Goal: Navigation & Orientation: Find specific page/section

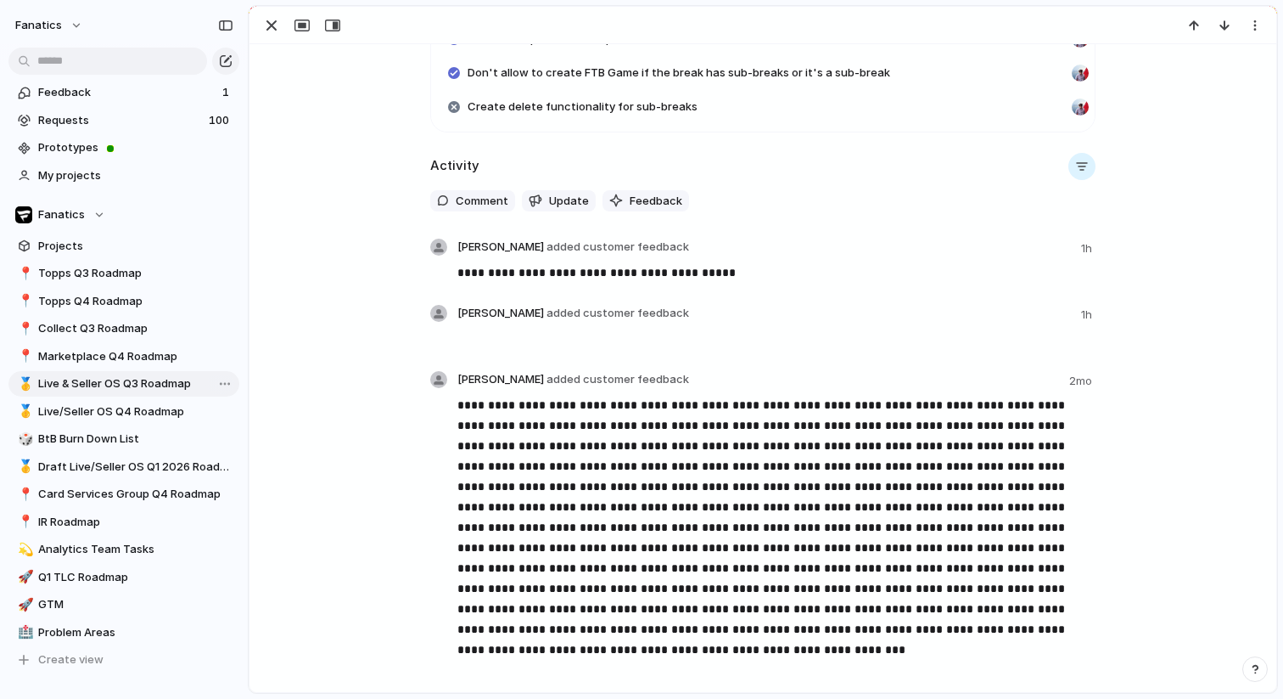
click at [106, 380] on span "Live & Seller OS Q3 Roadmap" at bounding box center [135, 383] width 195 height 17
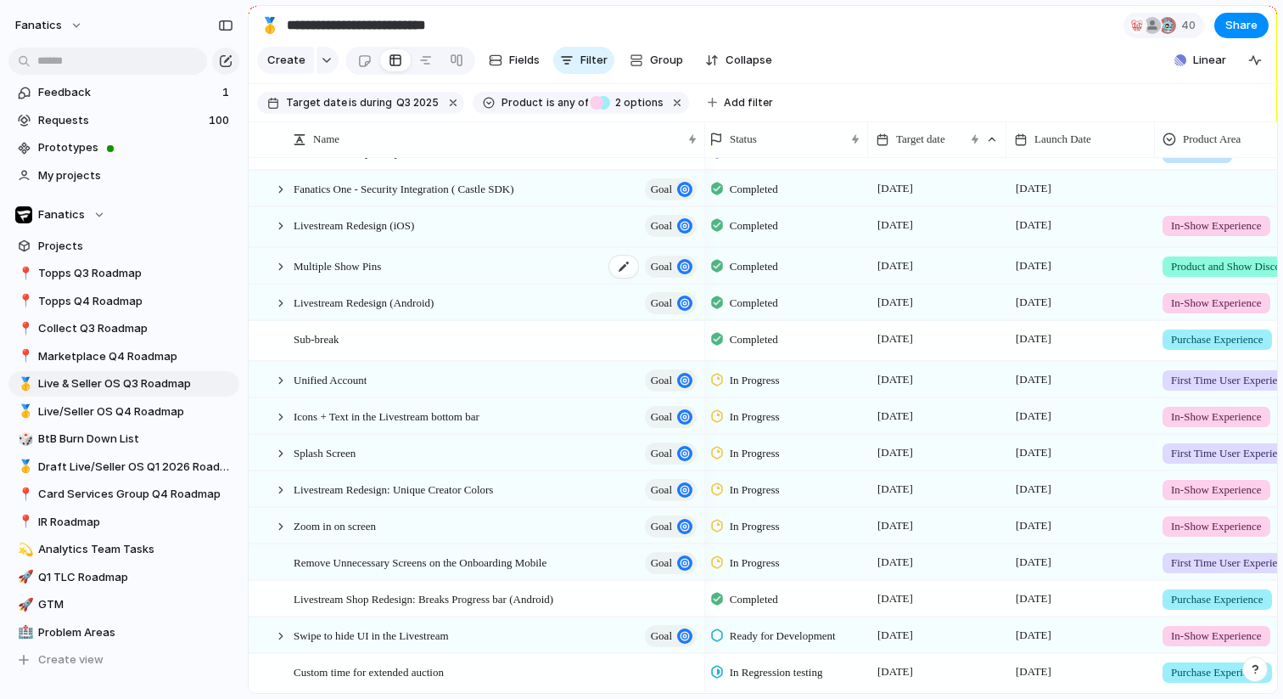
click at [380, 265] on span "Multiple Show Pins" at bounding box center [337, 266] width 87 height 20
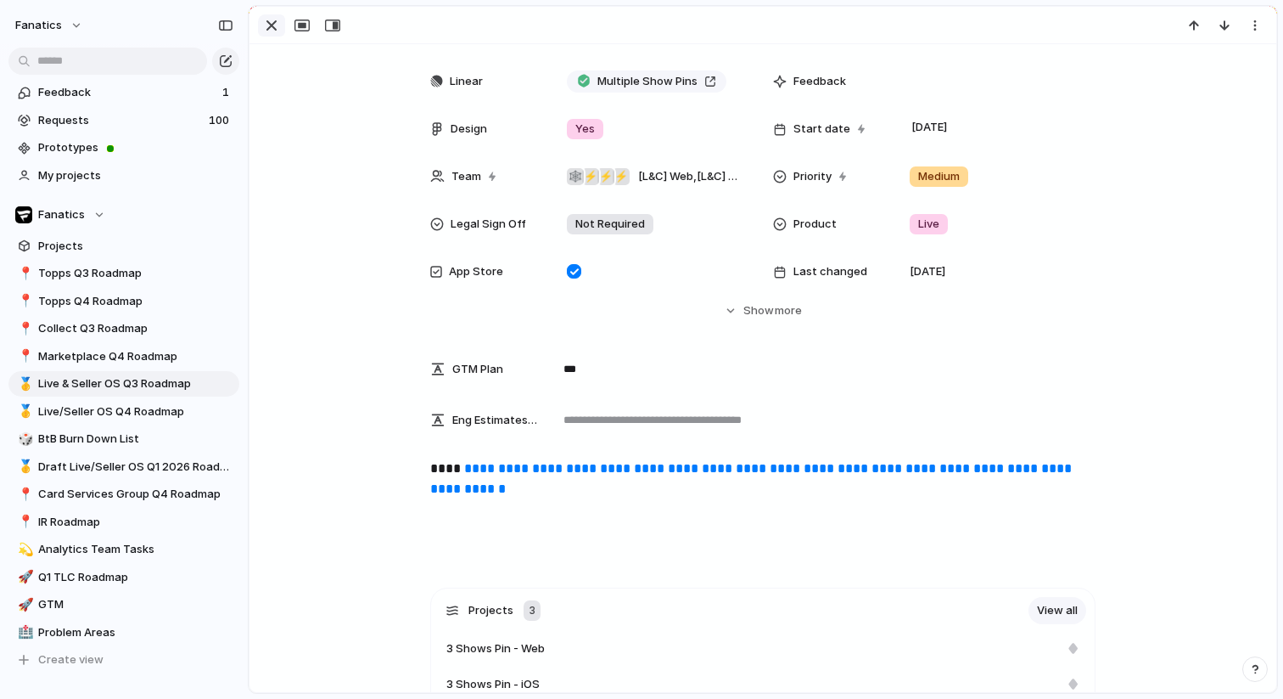
click at [267, 32] on div "button" at bounding box center [271, 25] width 20 height 20
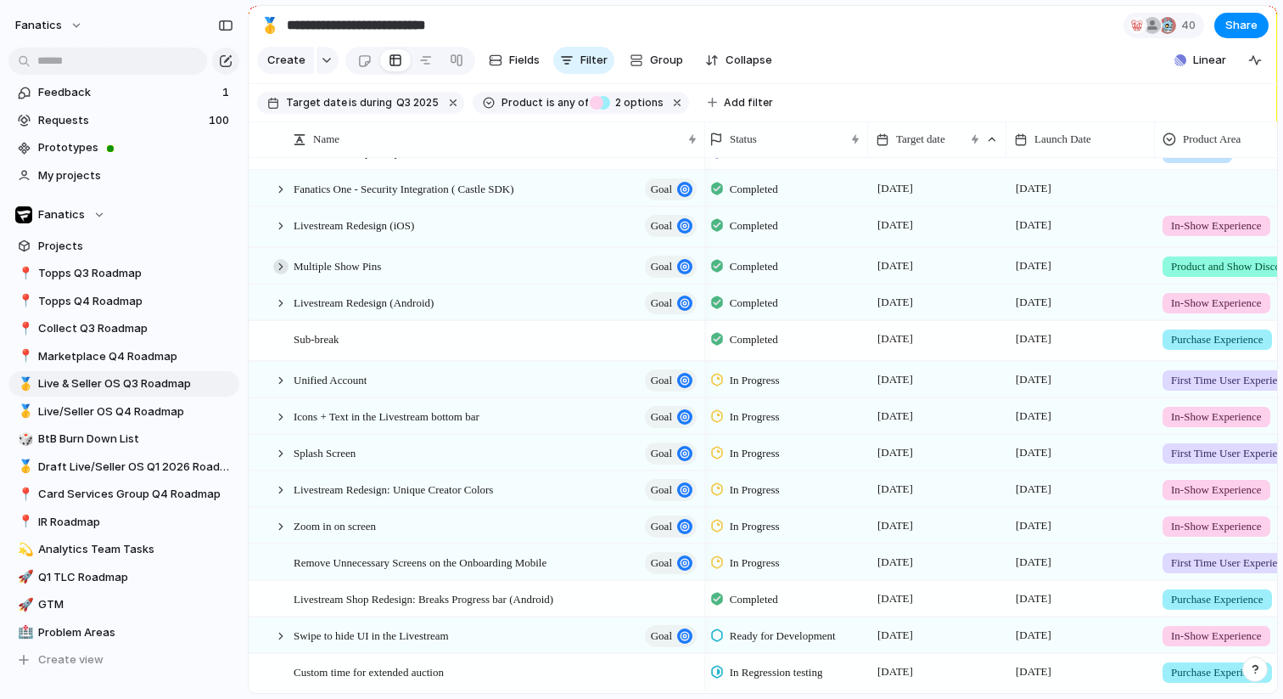
click at [282, 265] on div at bounding box center [280, 266] width 15 height 15
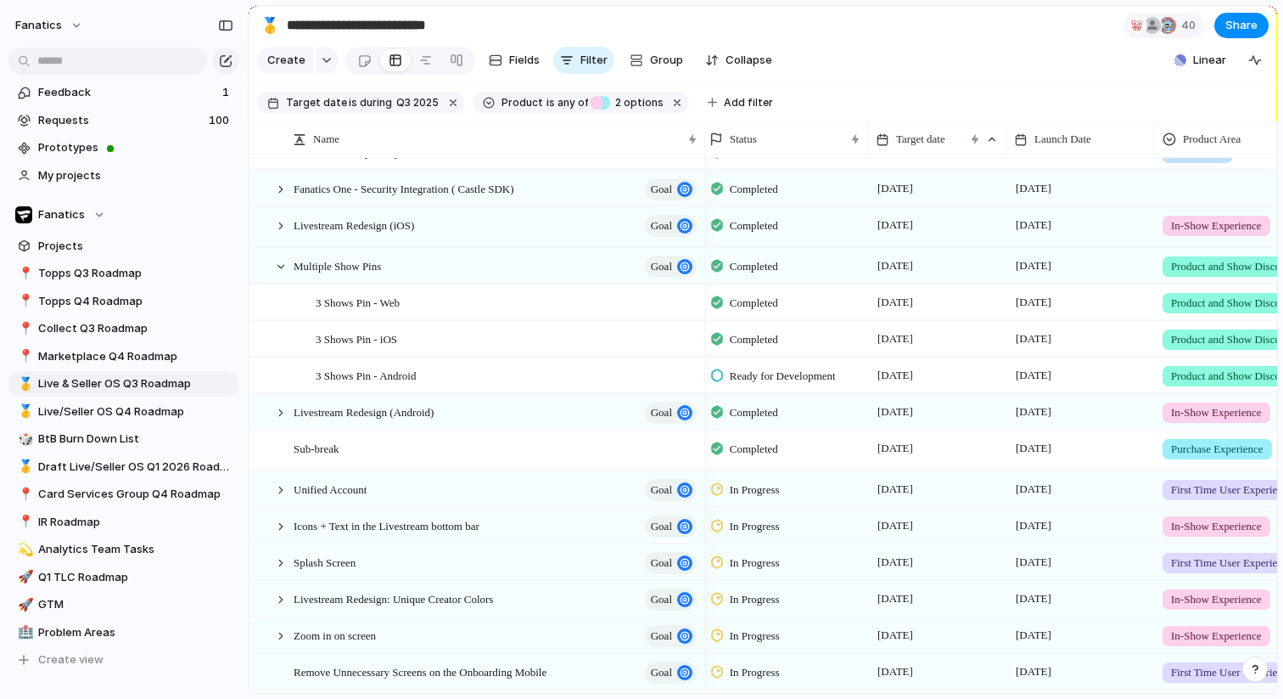
click at [765, 366] on div "Ready for Development" at bounding box center [776, 376] width 130 height 20
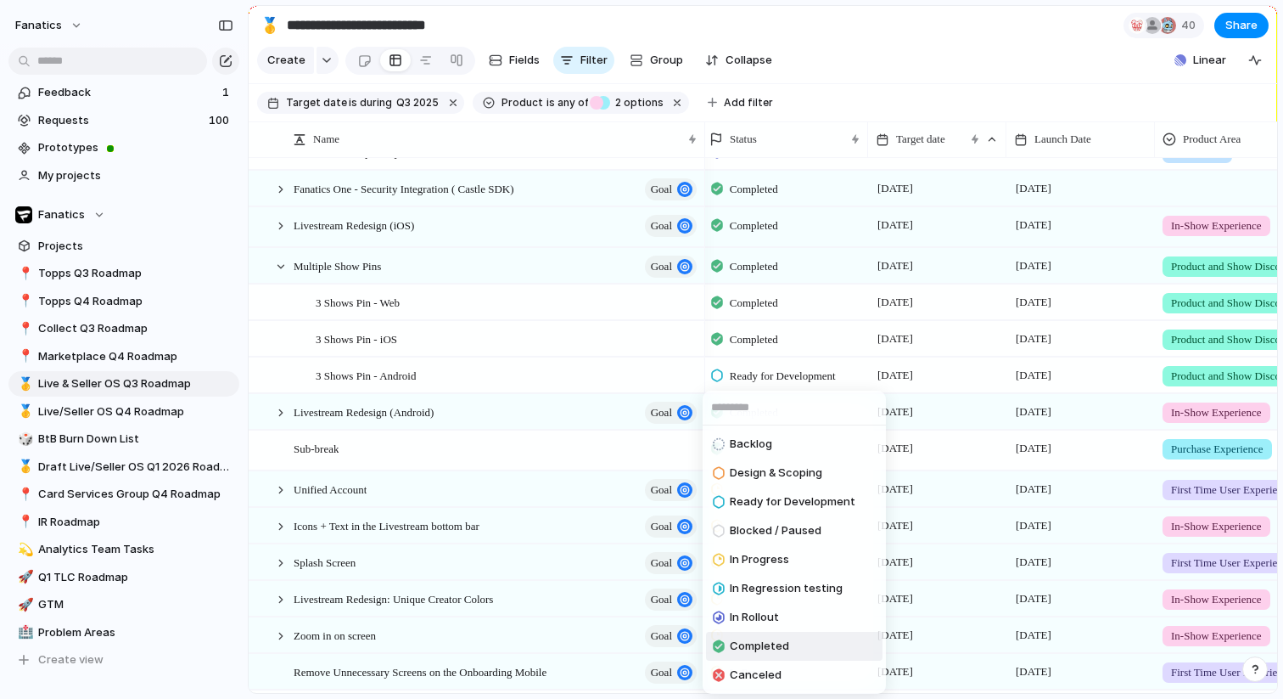
click at [757, 645] on span "Completed" at bounding box center [759, 645] width 59 height 17
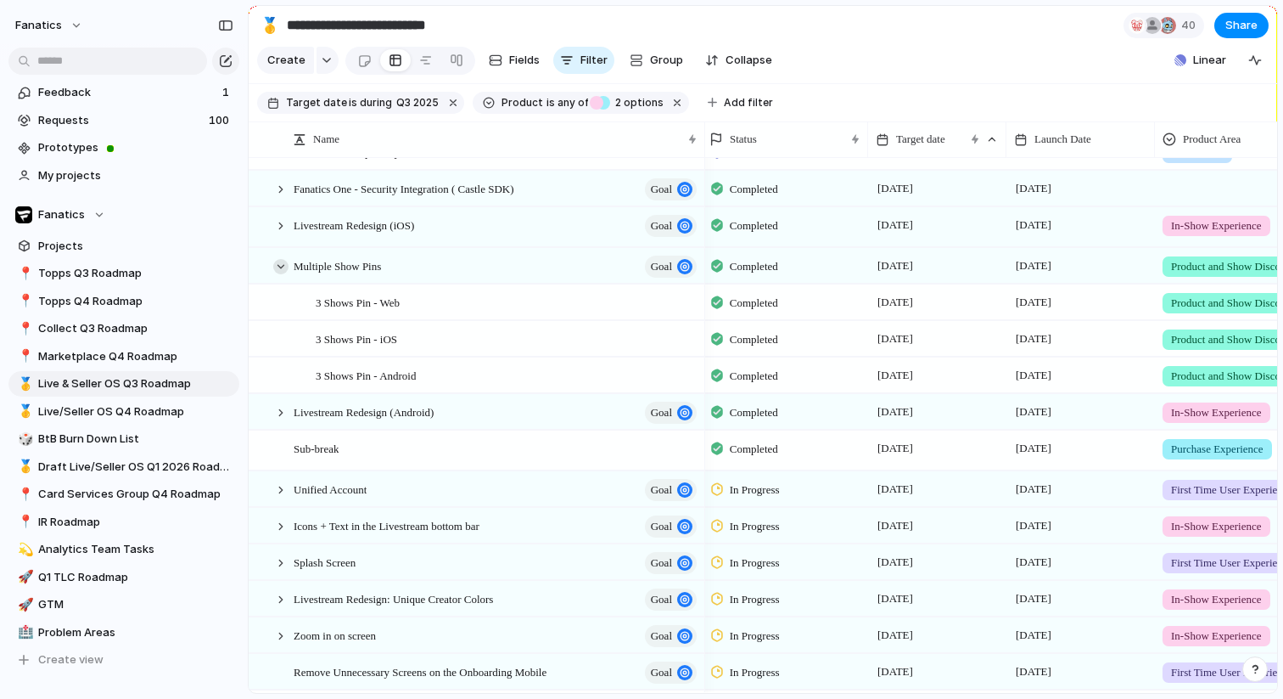
click at [280, 264] on div at bounding box center [280, 266] width 15 height 15
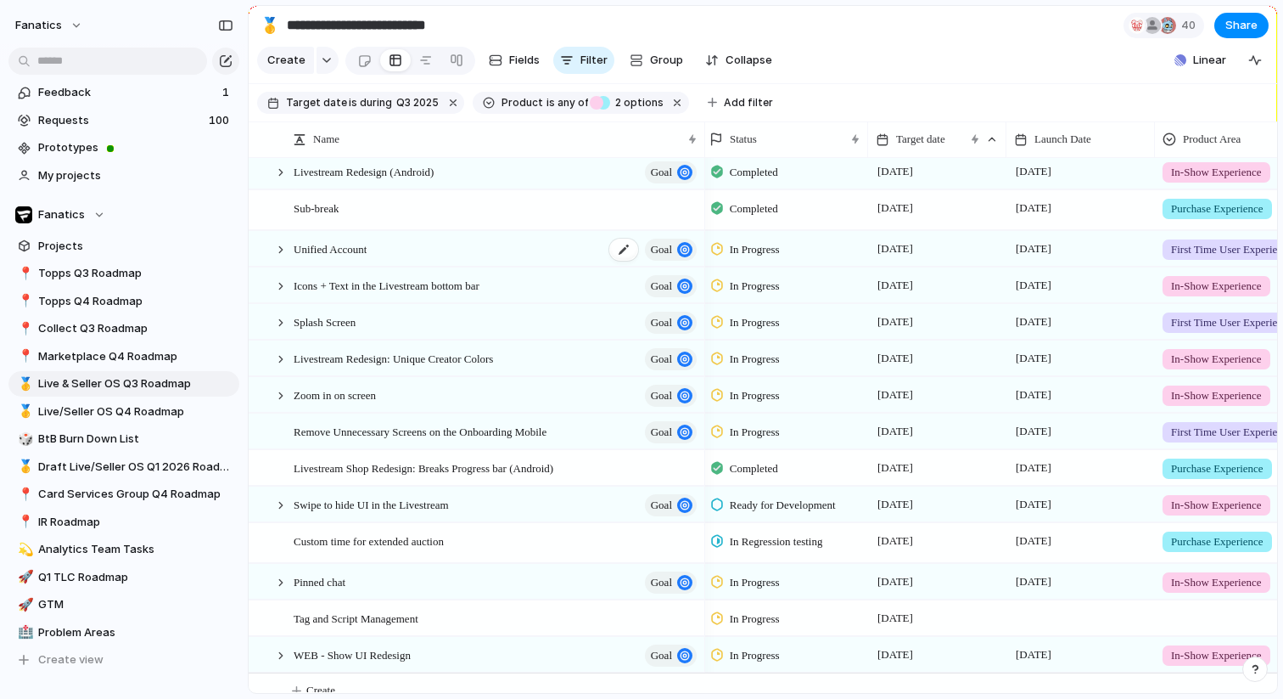
scroll to position [323, 0]
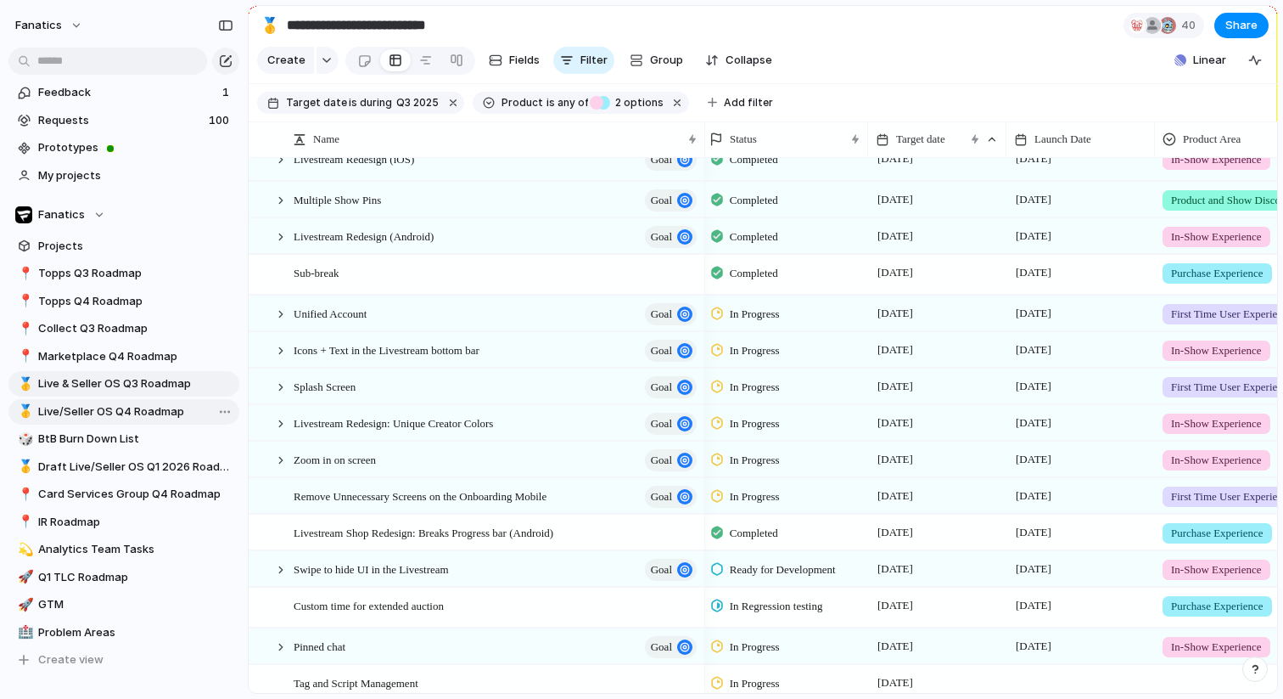
click at [104, 407] on span "Live/Seller OS Q4 Roadmap" at bounding box center [135, 411] width 195 height 17
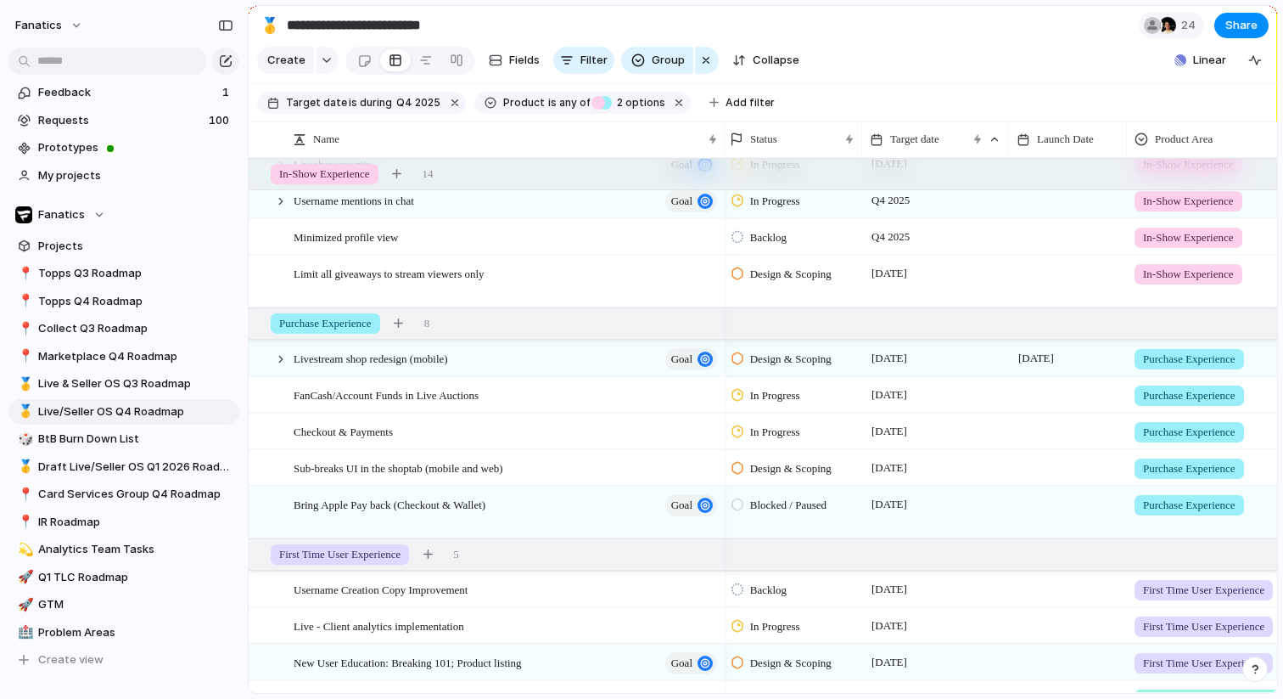
scroll to position [601, 0]
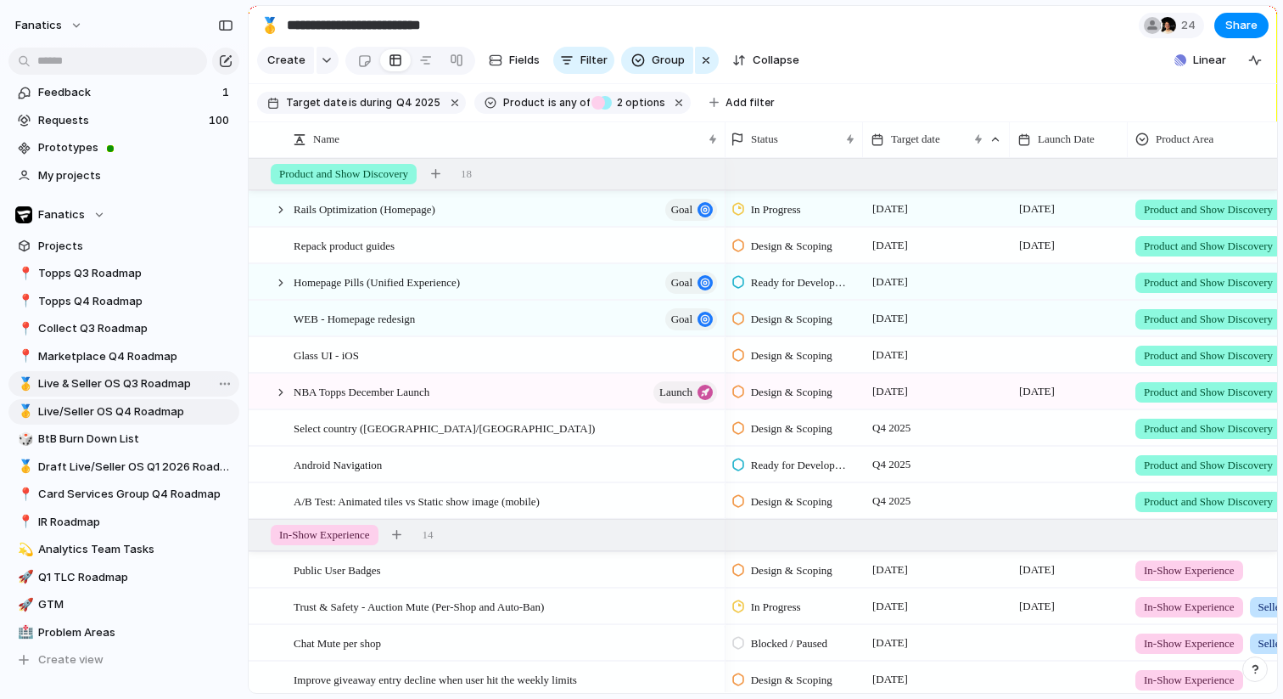
click at [160, 390] on span "Live & Seller OS Q3 Roadmap" at bounding box center [135, 383] width 195 height 17
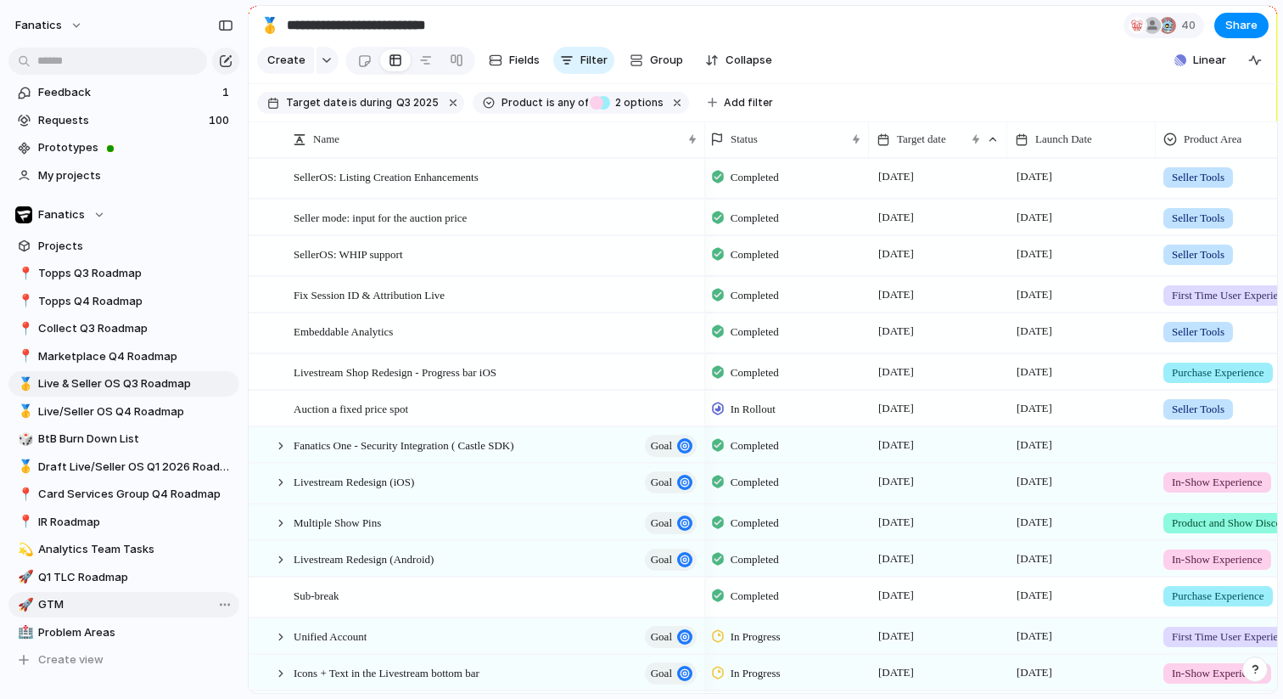
click at [77, 597] on span "GTM" at bounding box center [135, 604] width 195 height 17
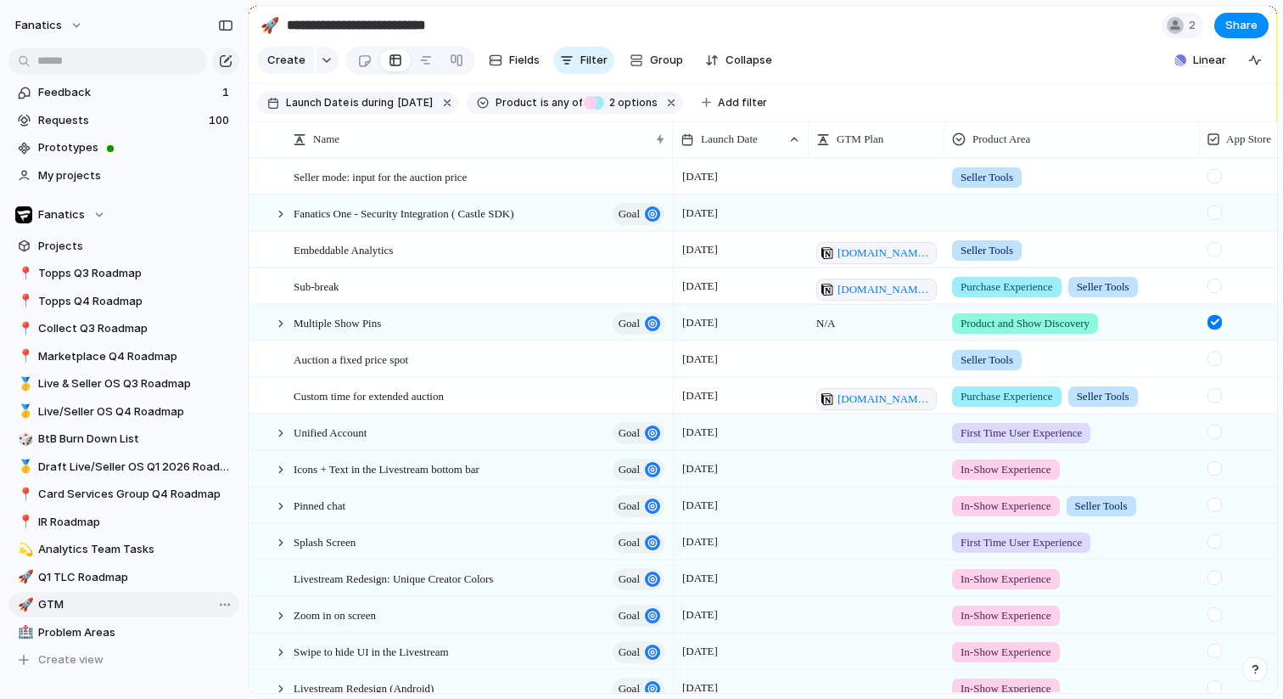
type input "***"
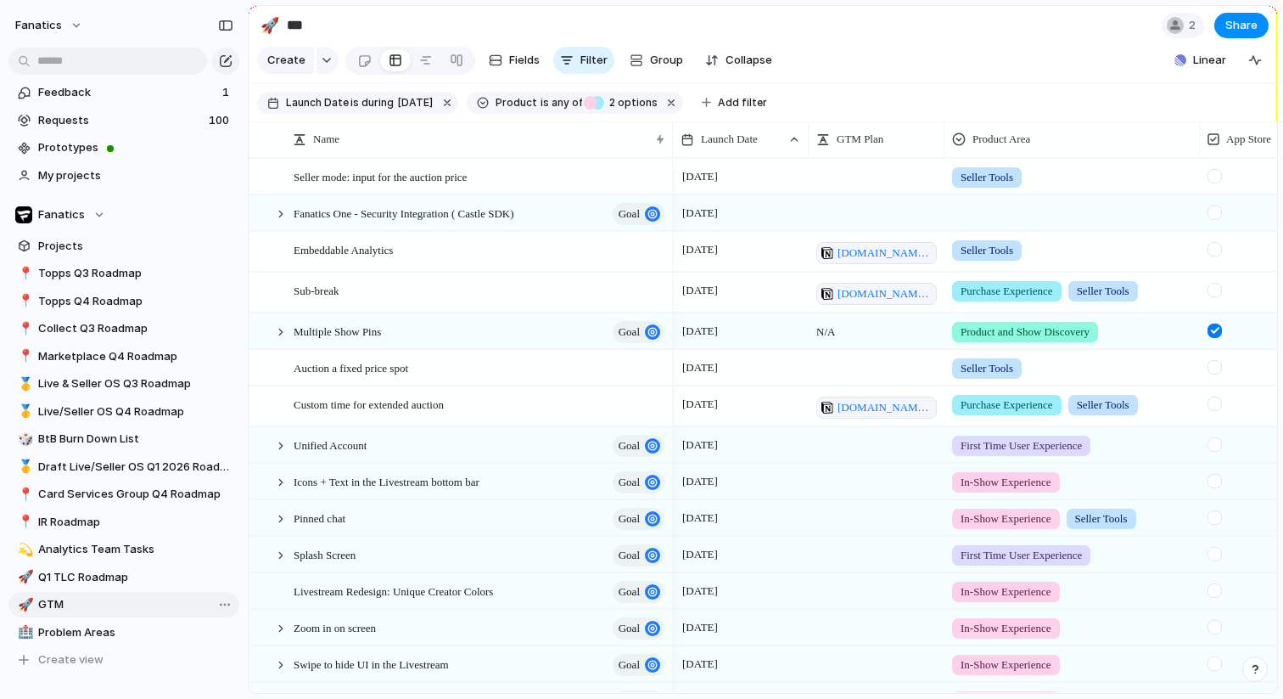
click at [79, 608] on span "GTM" at bounding box center [135, 604] width 195 height 17
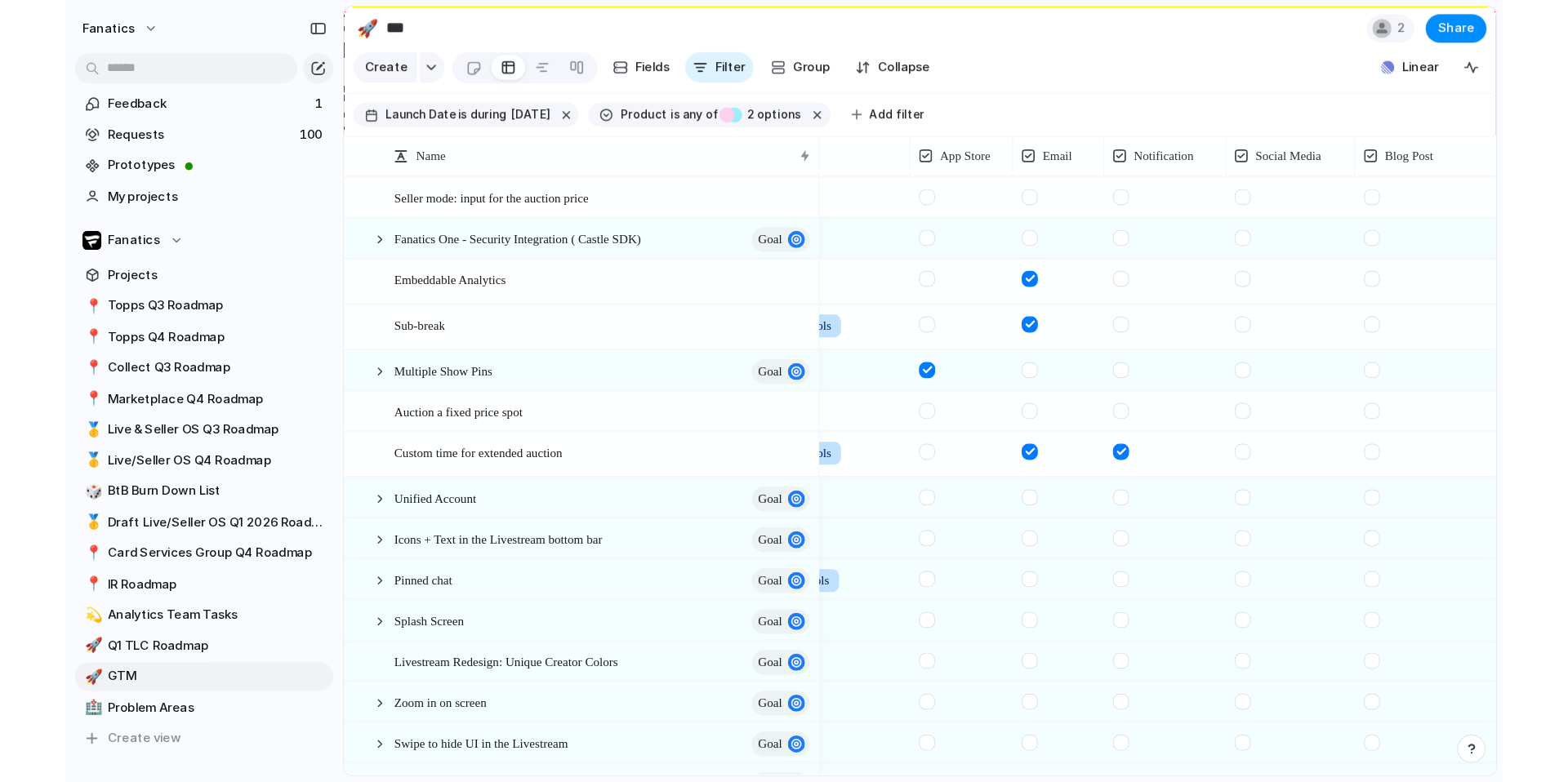
scroll to position [0, 277]
